Goal: Navigation & Orientation: Find specific page/section

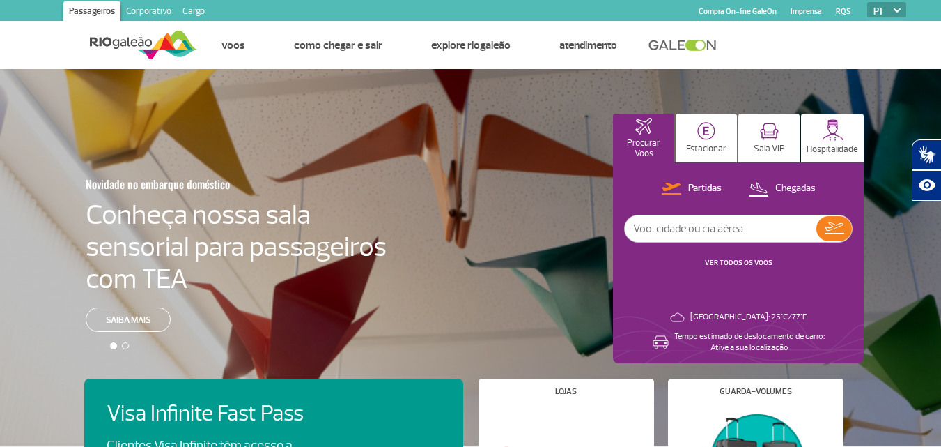
click at [674, 222] on input "text" at bounding box center [721, 228] width 192 height 26
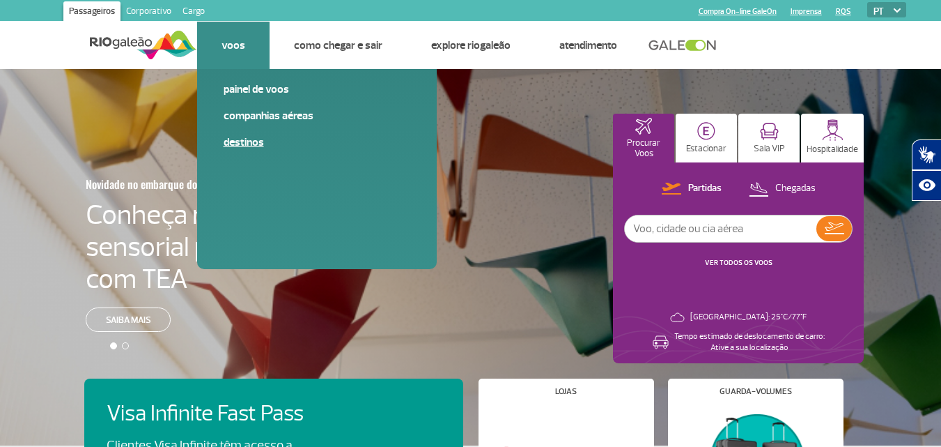
click at [264, 144] on link "Destinos" at bounding box center [317, 141] width 187 height 15
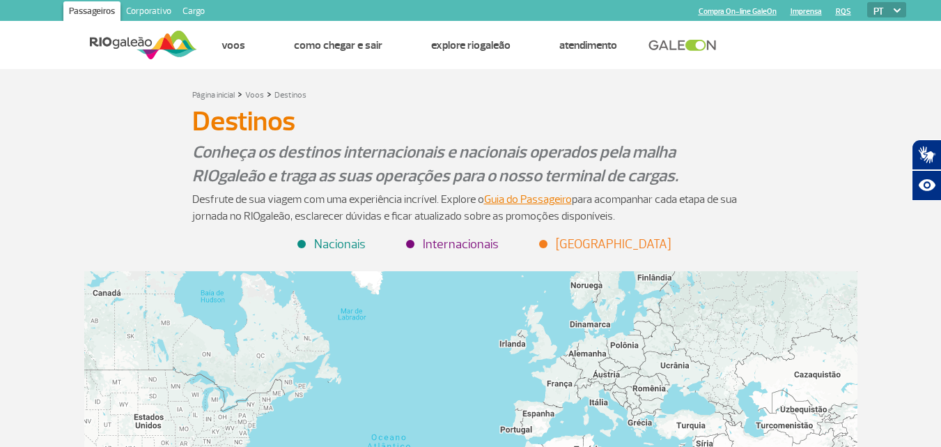
scroll to position [209, 0]
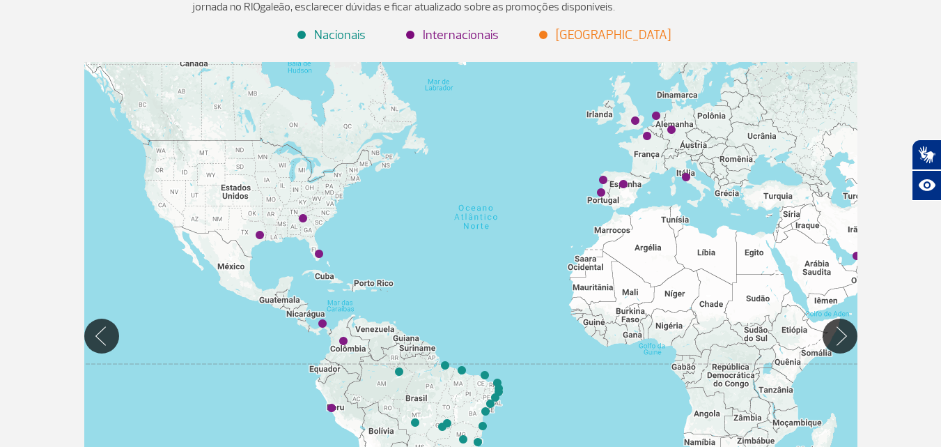
drag, startPoint x: 248, startPoint y: 235, endPoint x: 295, endPoint y: 226, distance: 47.5
click at [295, 226] on div at bounding box center [470, 335] width 773 height 547
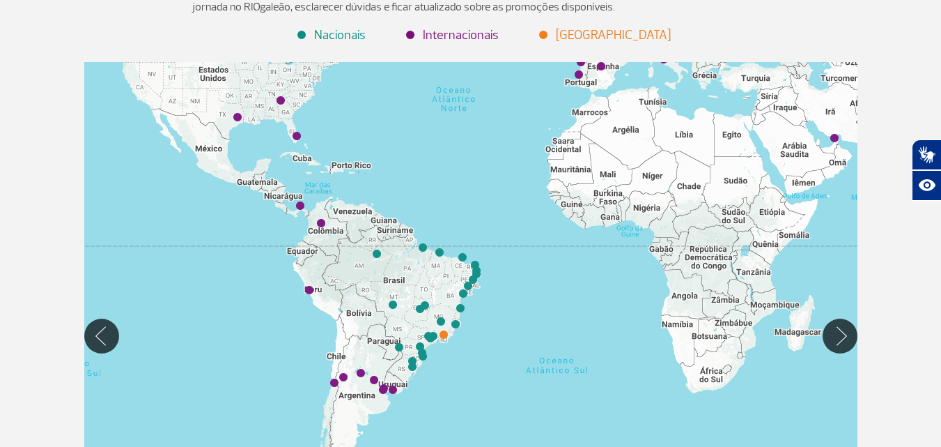
drag, startPoint x: 284, startPoint y: 208, endPoint x: 262, endPoint y: 131, distance: 79.8
click at [262, 131] on div at bounding box center [470, 335] width 773 height 547
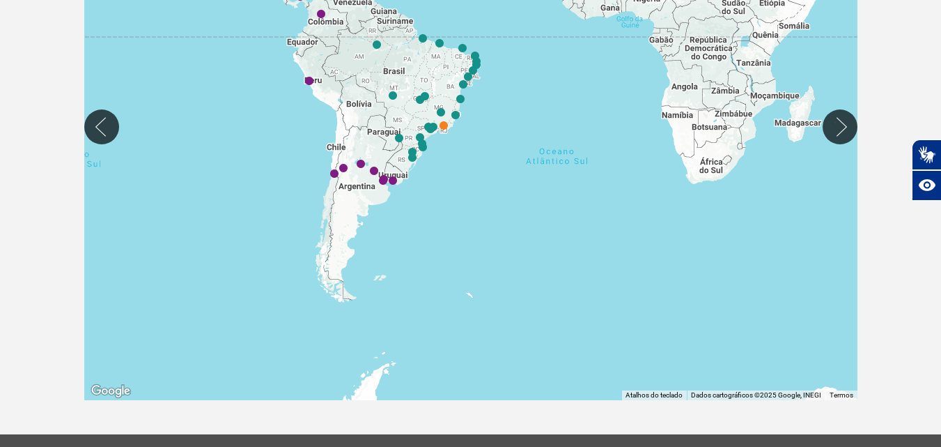
scroll to position [139, 0]
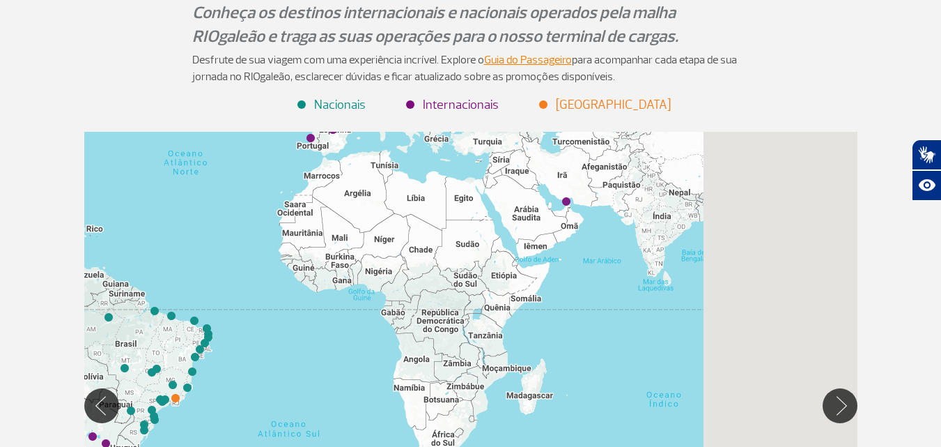
drag, startPoint x: 481, startPoint y: 230, endPoint x: 257, endPoint y: 247, distance: 224.2
click at [215, 233] on div at bounding box center [470, 405] width 773 height 547
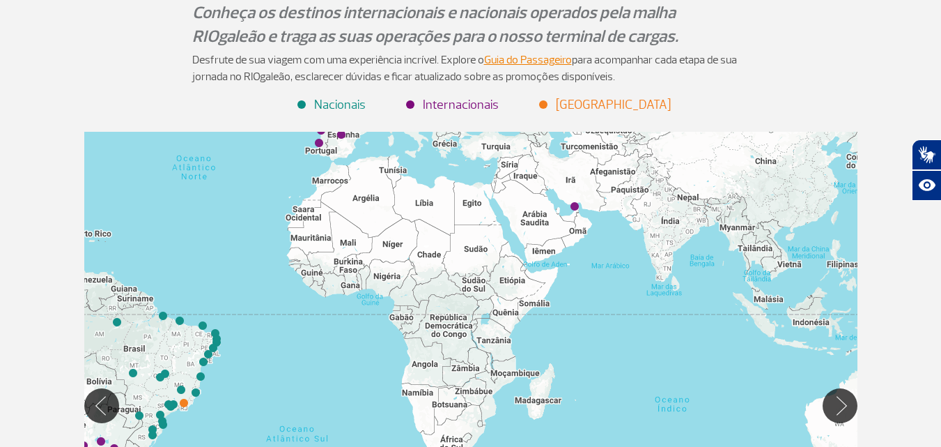
scroll to position [209, 0]
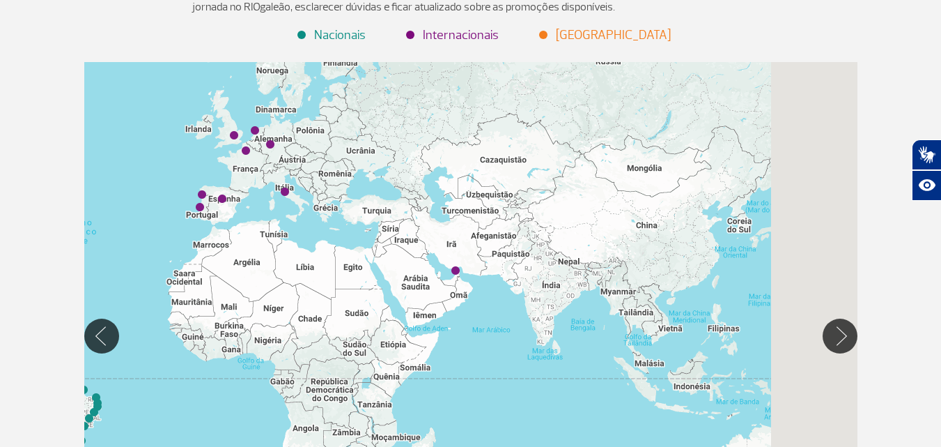
drag, startPoint x: 528, startPoint y: 198, endPoint x: 408, endPoint y: 341, distance: 187.4
click at [405, 343] on div at bounding box center [470, 335] width 773 height 547
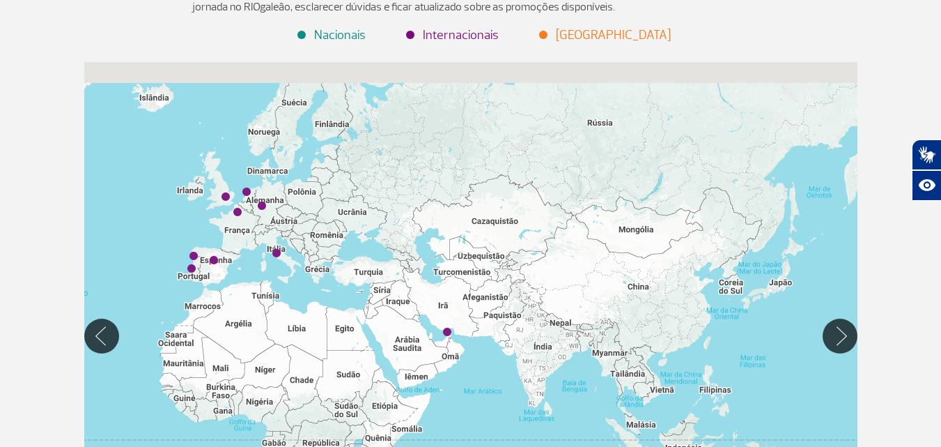
drag, startPoint x: 309, startPoint y: 254, endPoint x: 504, endPoint y: 300, distance: 200.9
click at [504, 300] on div at bounding box center [470, 335] width 773 height 547
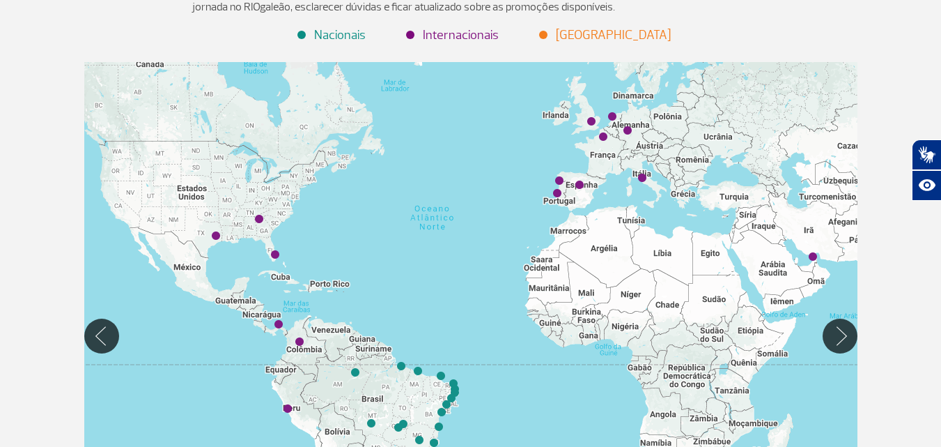
drag, startPoint x: 720, startPoint y: 205, endPoint x: 689, endPoint y: 210, distance: 31.0
click at [725, 203] on div at bounding box center [470, 335] width 773 height 547
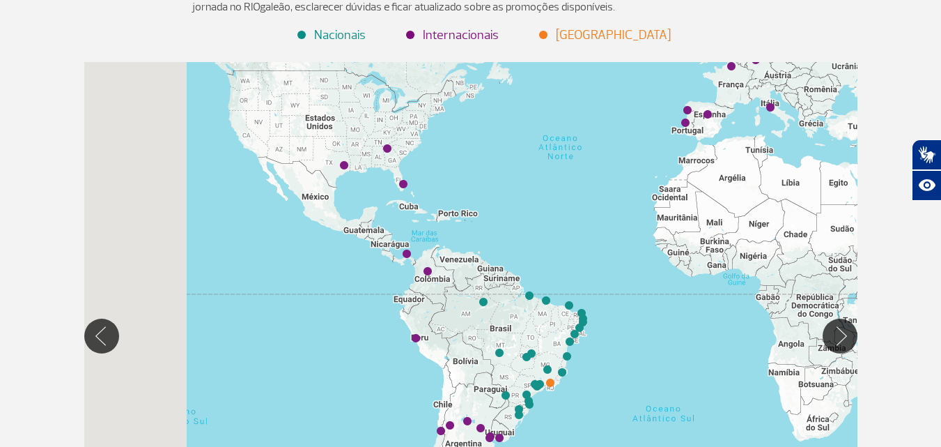
drag, startPoint x: 544, startPoint y: 249, endPoint x: 618, endPoint y: 205, distance: 85.9
click at [618, 205] on div at bounding box center [470, 335] width 773 height 547
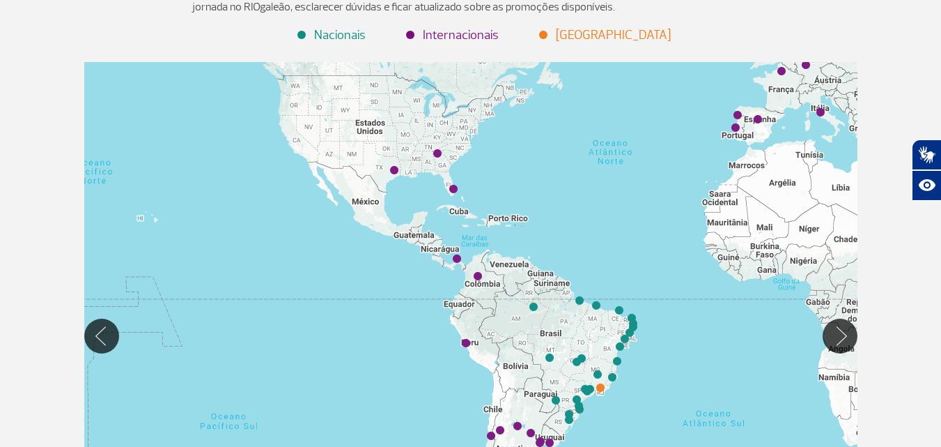
drag, startPoint x: 543, startPoint y: 221, endPoint x: 529, endPoint y: 220, distance: 14.6
click at [538, 222] on div at bounding box center [470, 335] width 773 height 547
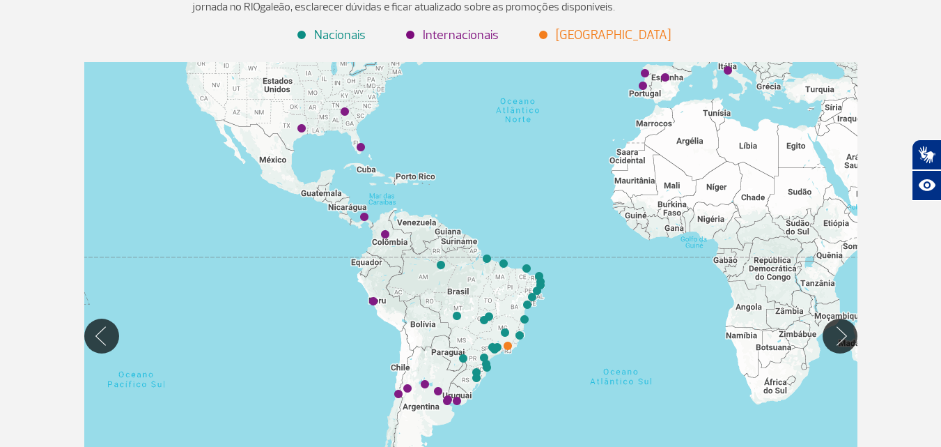
drag, startPoint x: 579, startPoint y: 171, endPoint x: 495, endPoint y: 131, distance: 92.5
click at [495, 131] on div at bounding box center [470, 335] width 773 height 547
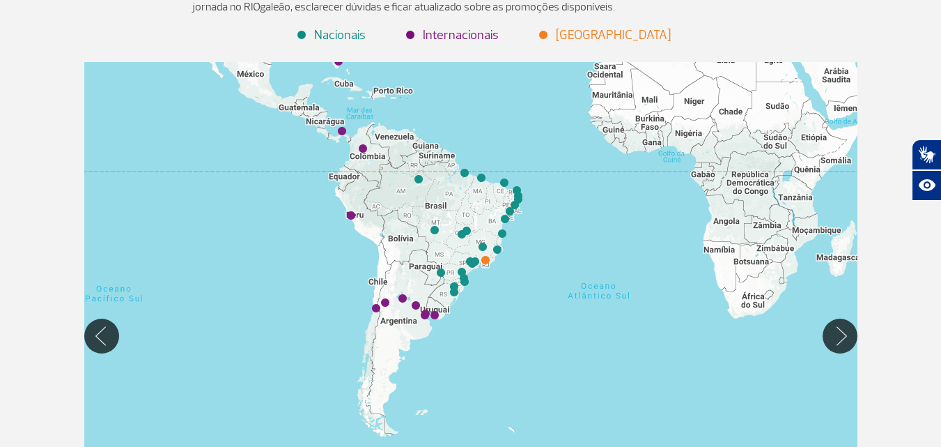
drag, startPoint x: 545, startPoint y: 258, endPoint x: 522, endPoint y: 166, distance: 94.8
click at [522, 166] on div at bounding box center [470, 335] width 773 height 547
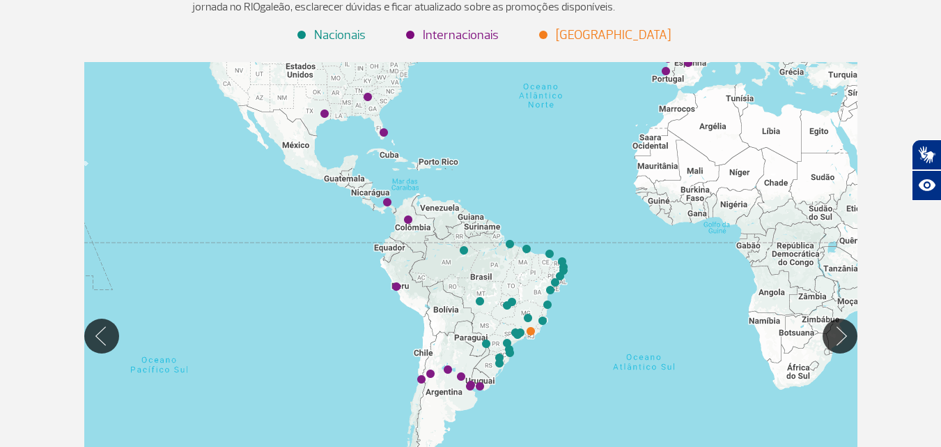
click at [433, 279] on div at bounding box center [470, 335] width 773 height 547
